Goal: Task Accomplishment & Management: Manage account settings

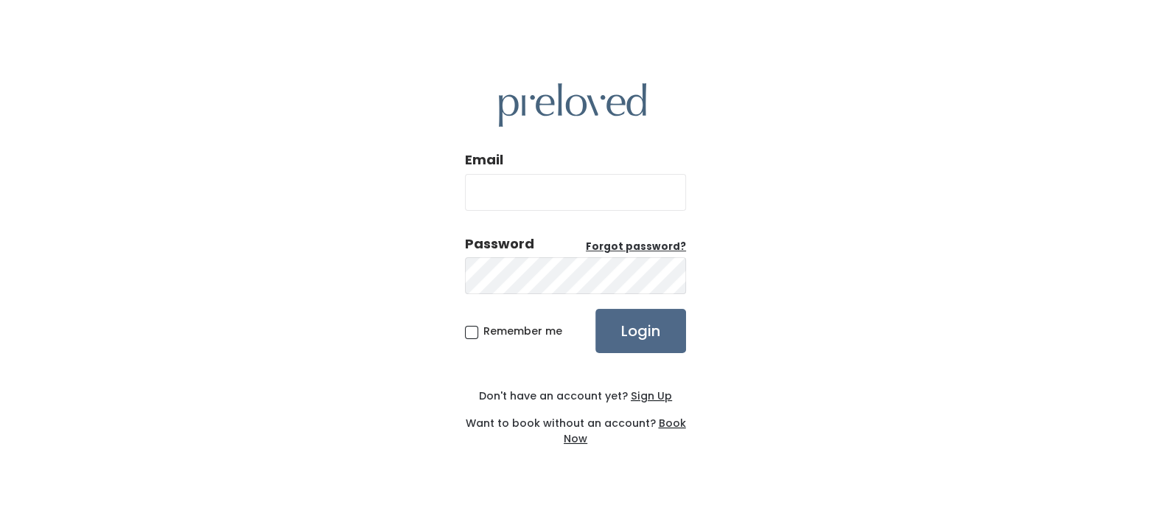
type input "jana@americasbarter.com"
click at [483, 332] on span "Remember me" at bounding box center [522, 331] width 79 height 15
click at [483, 332] on input "Remember me" at bounding box center [488, 329] width 10 height 10
checkbox input "true"
click at [643, 332] on input "Login" at bounding box center [640, 331] width 91 height 44
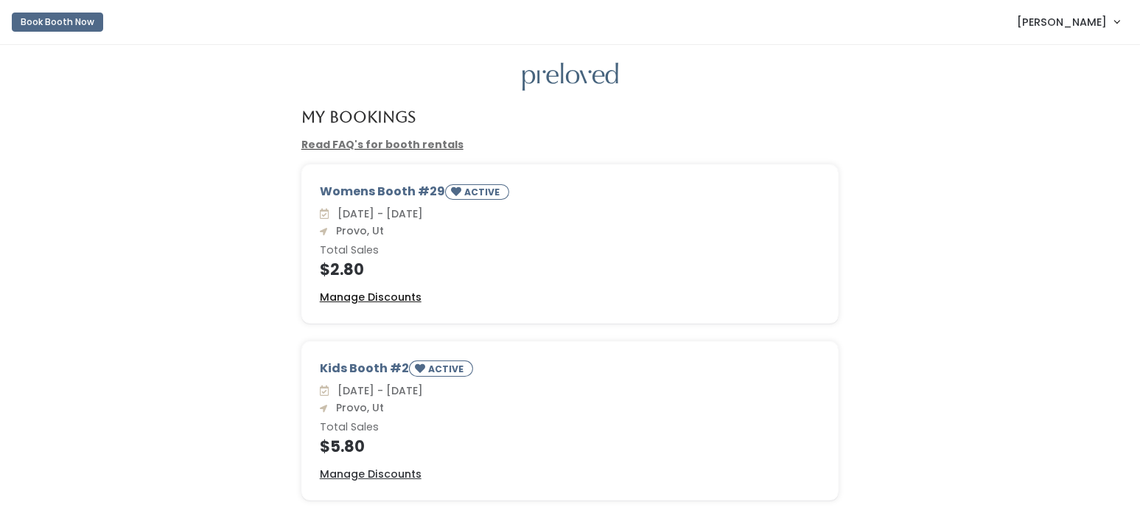
click at [353, 296] on u "Manage Discounts" at bounding box center [371, 297] width 102 height 15
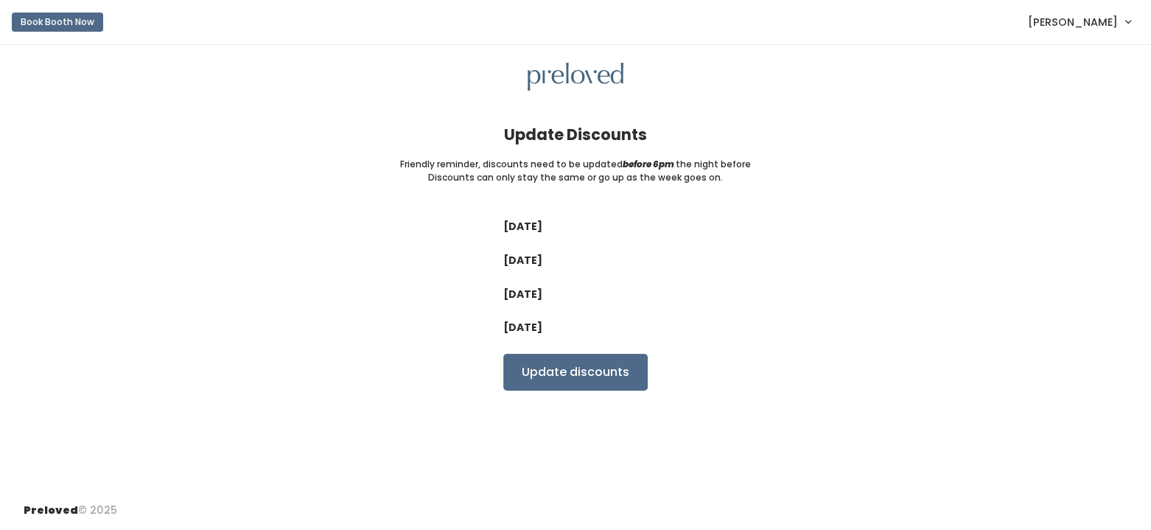
click at [540, 257] on label "Wednesday" at bounding box center [522, 260] width 39 height 15
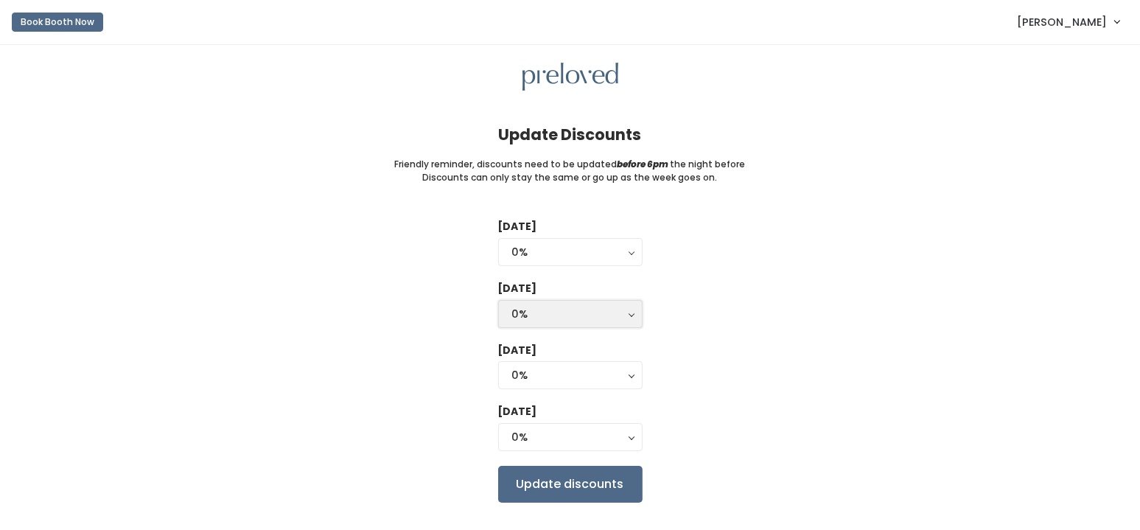
click at [552, 306] on div "0%" at bounding box center [570, 314] width 116 height 16
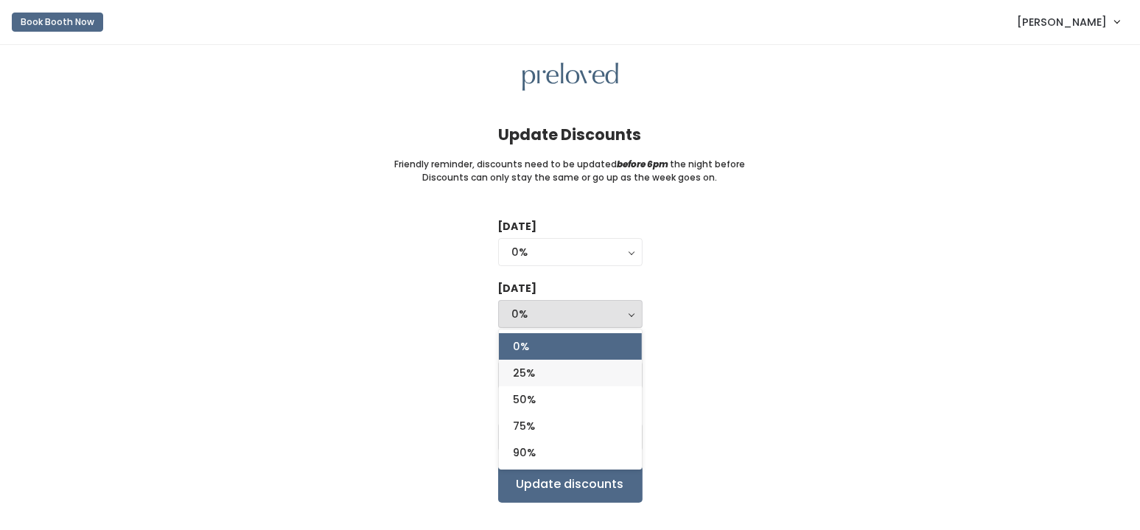
click at [521, 366] on span "25%" at bounding box center [525, 373] width 22 height 16
select select "25%"
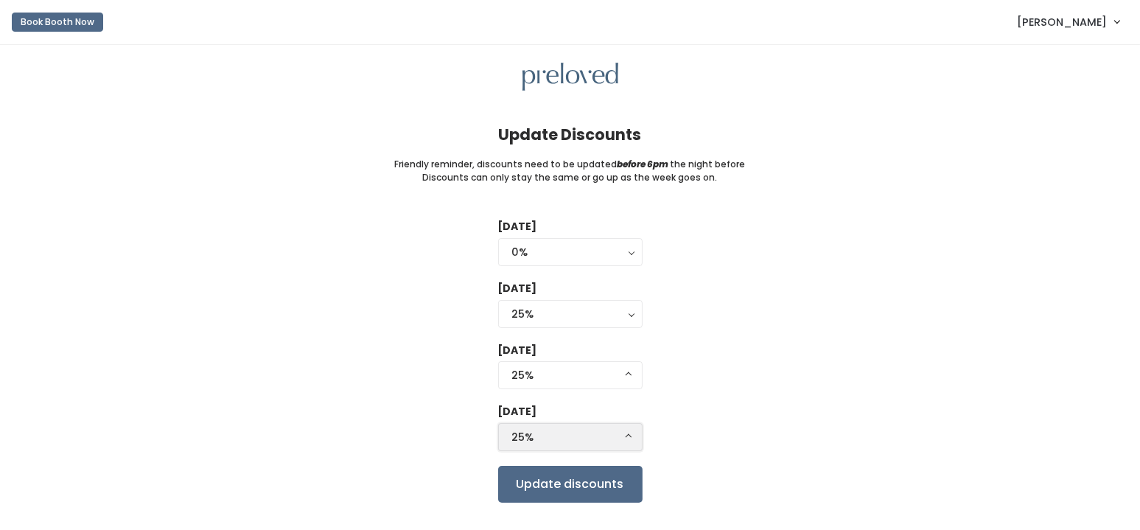
click at [538, 430] on div "25%" at bounding box center [570, 437] width 116 height 16
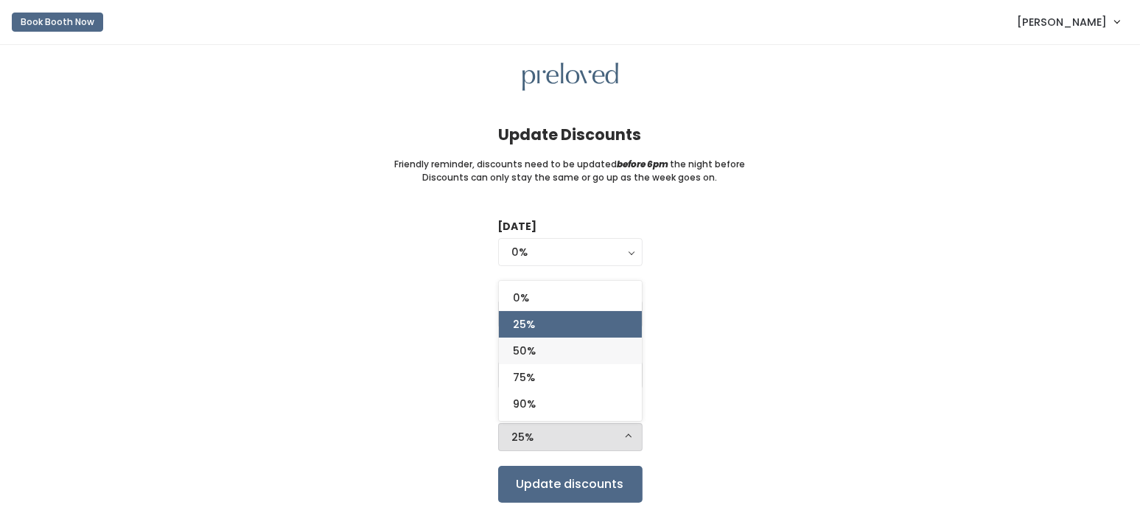
click at [537, 346] on link "50%" at bounding box center [570, 351] width 143 height 27
select select "50%"
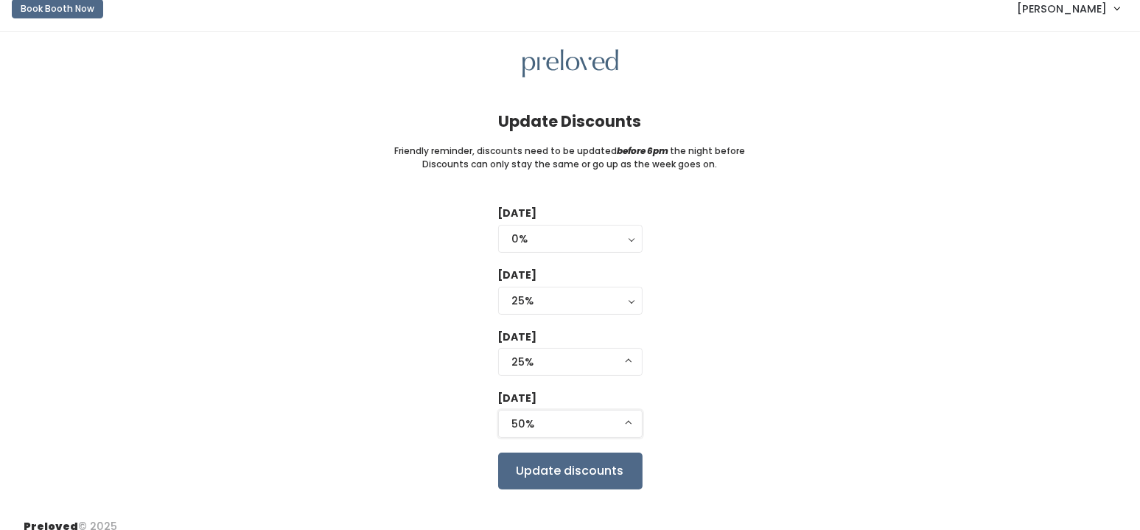
scroll to position [27, 0]
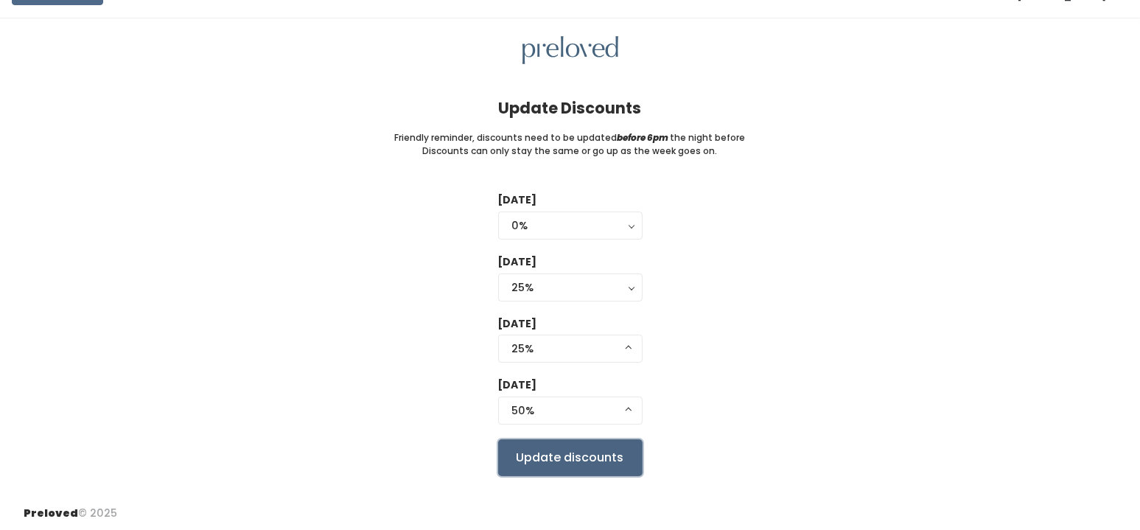
click at [569, 453] on input "Update discounts" at bounding box center [570, 457] width 144 height 37
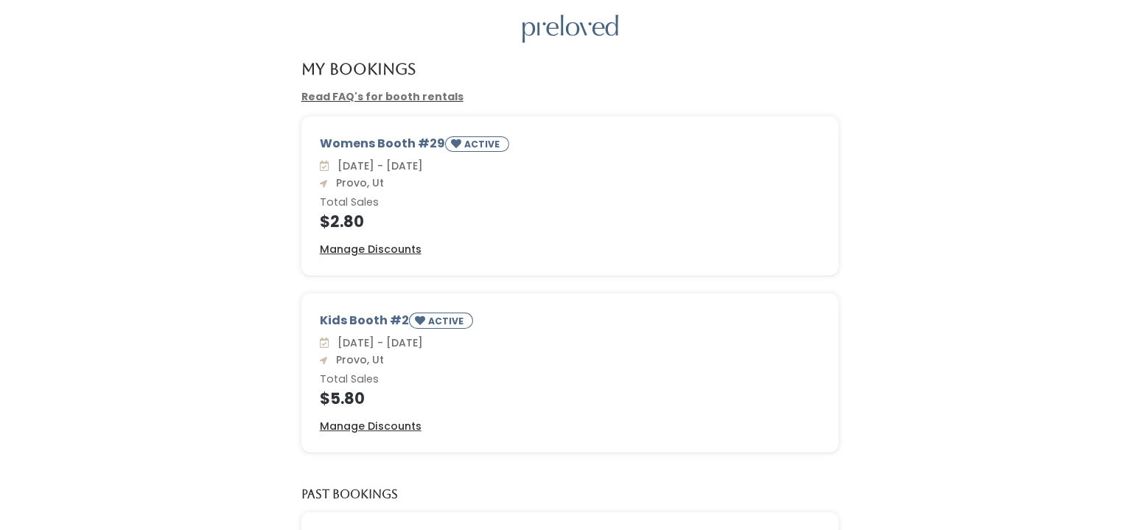
scroll to position [74, 0]
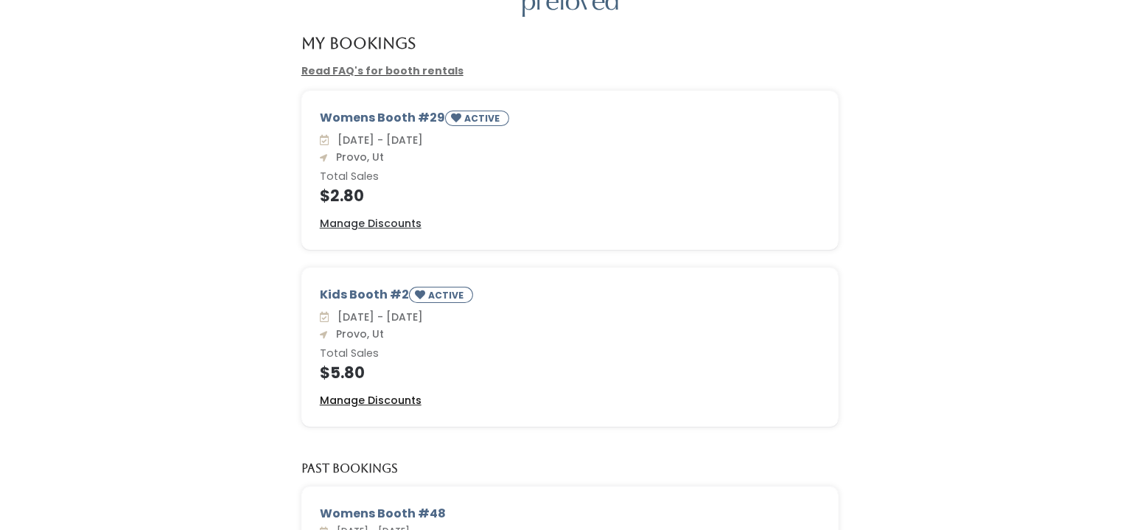
click at [352, 396] on u "Manage Discounts" at bounding box center [371, 400] width 102 height 15
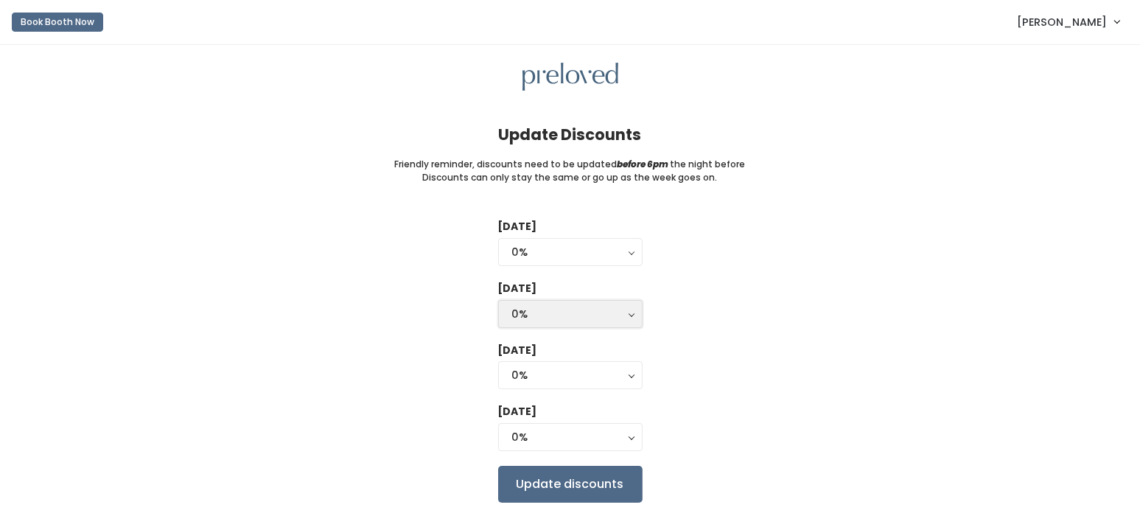
click at [528, 315] on div "0%" at bounding box center [570, 314] width 116 height 16
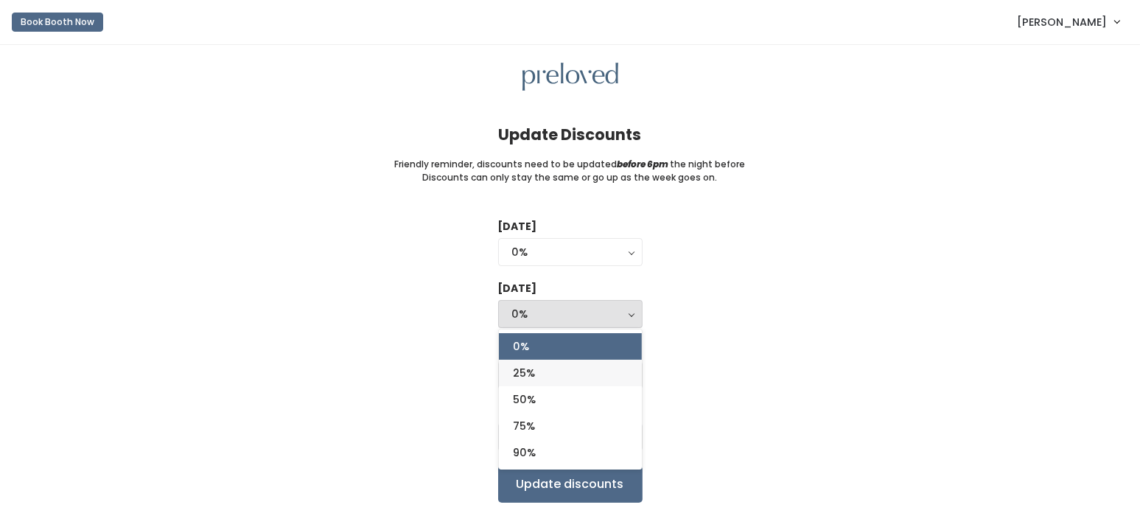
click at [537, 373] on link "25%" at bounding box center [570, 373] width 143 height 27
select select "25%"
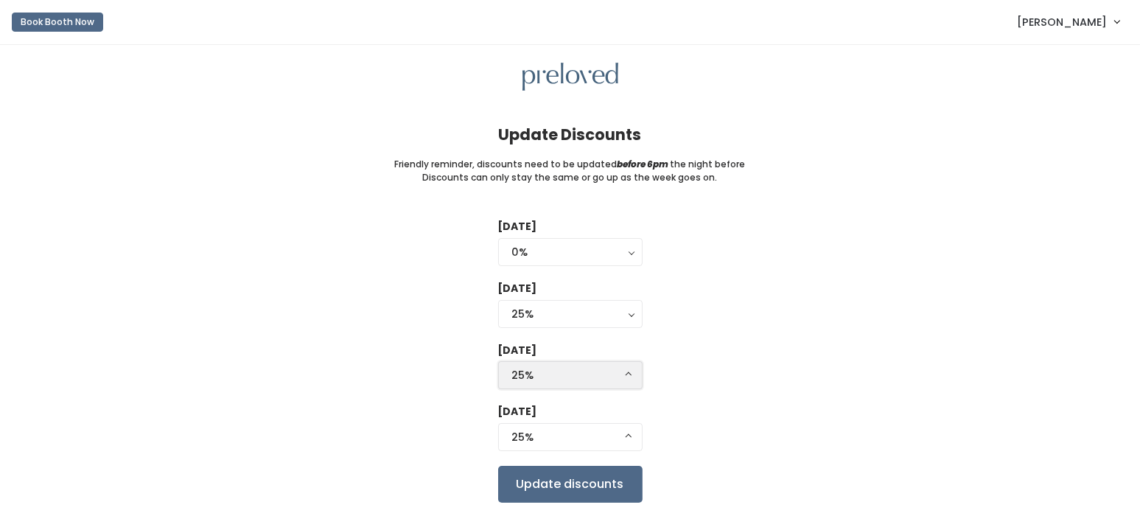
click at [545, 379] on div "25%" at bounding box center [570, 375] width 116 height 16
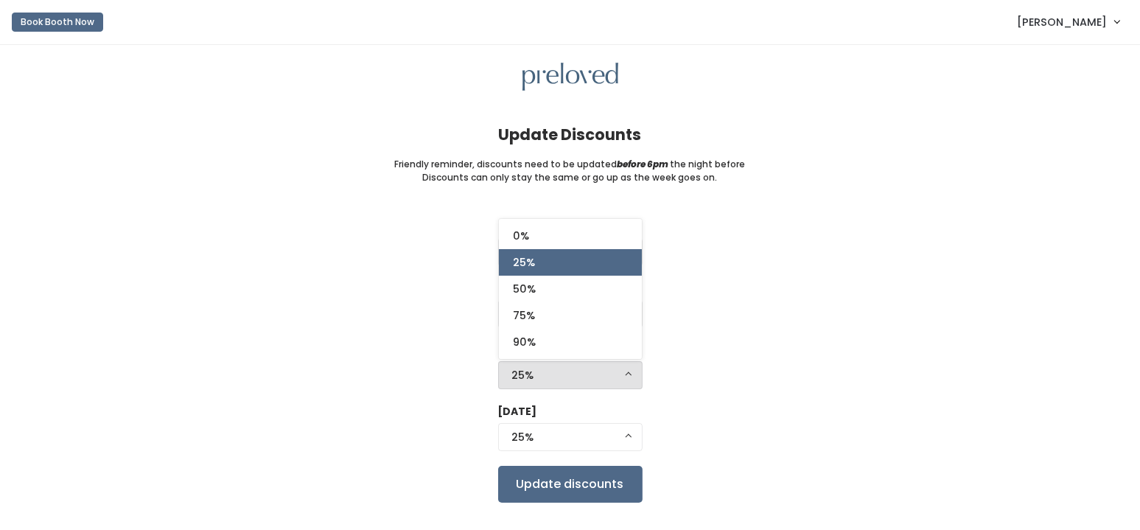
click at [545, 378] on div "25%" at bounding box center [570, 375] width 116 height 16
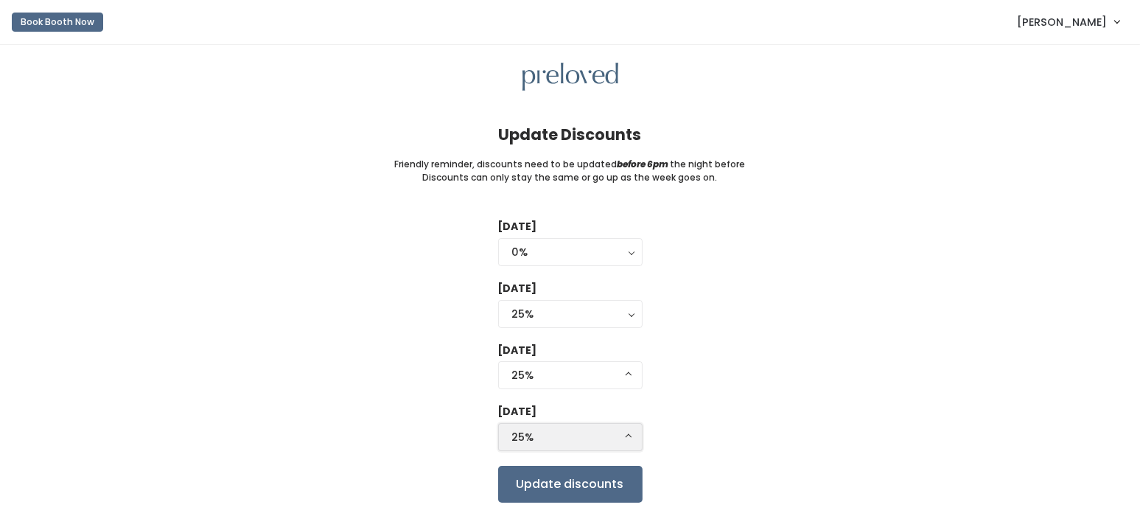
click at [525, 436] on div "25%" at bounding box center [570, 437] width 116 height 16
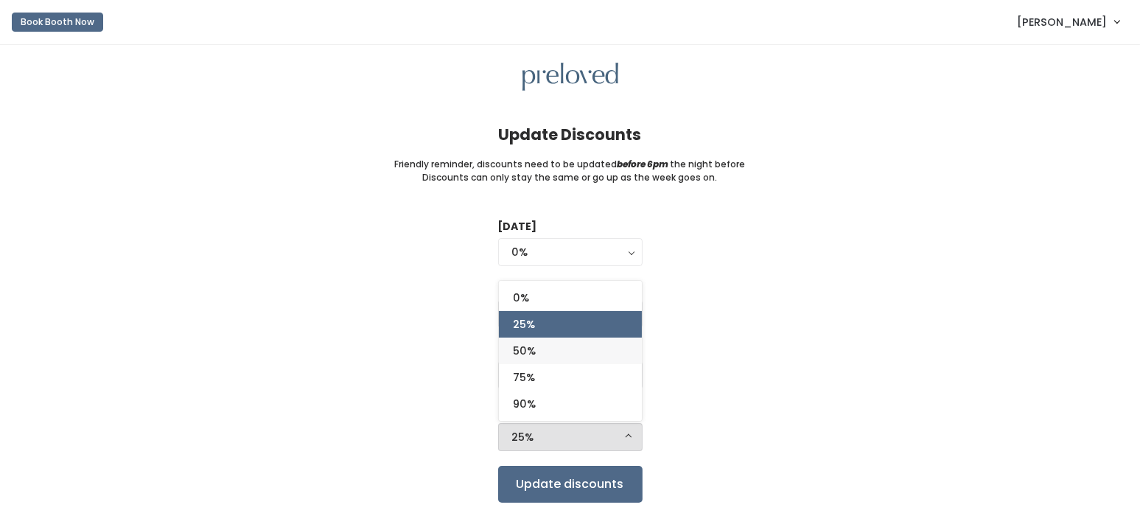
click at [528, 349] on span "50%" at bounding box center [525, 351] width 23 height 16
select select "50%"
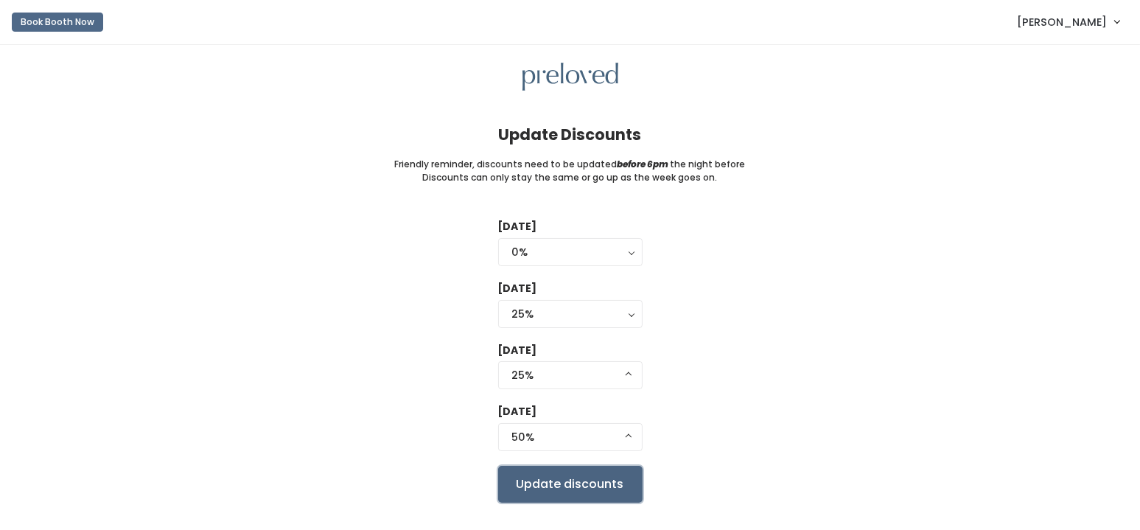
click at [557, 482] on input "Update discounts" at bounding box center [570, 484] width 144 height 37
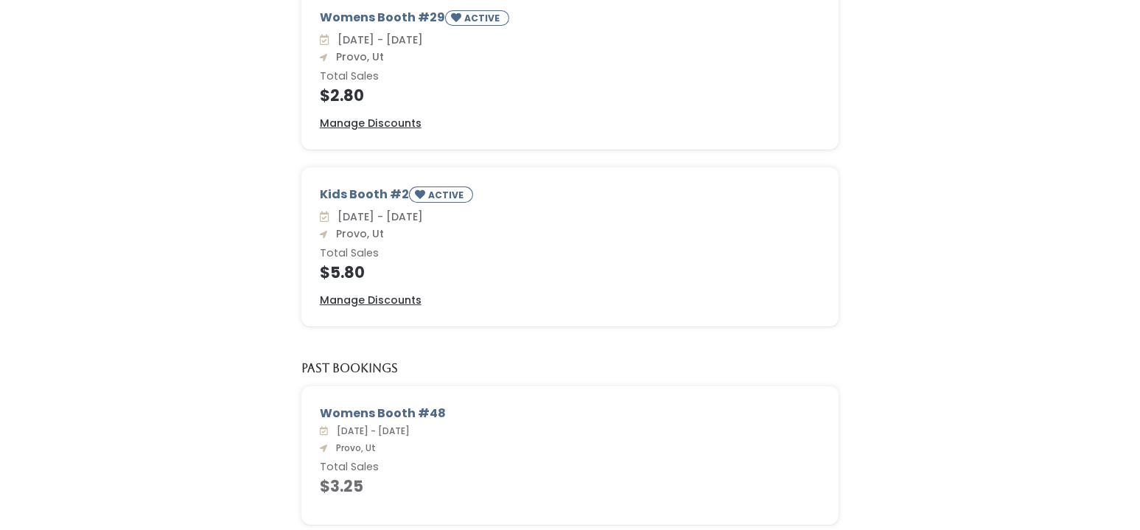
scroll to position [27, 0]
